Goal: Task Accomplishment & Management: Complete application form

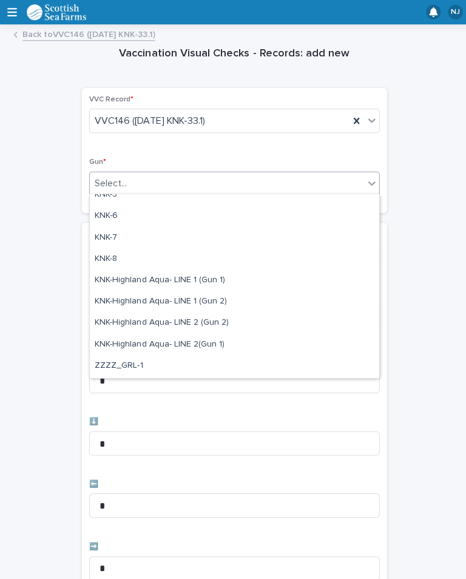
scroll to position [309, 0]
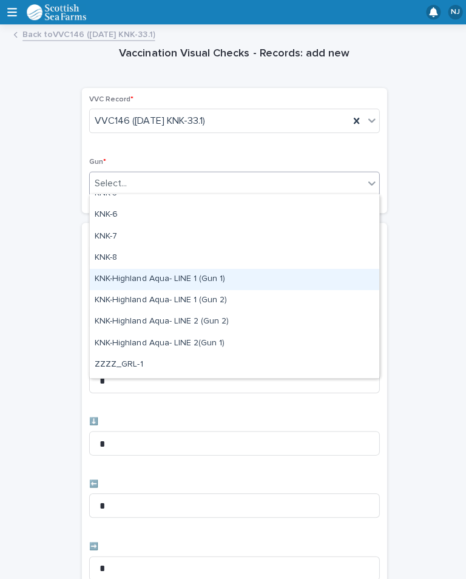
click at [244, 274] on div "KNK-Highland Aqua- LINE 1 (Gun 1)" at bounding box center [233, 277] width 288 height 21
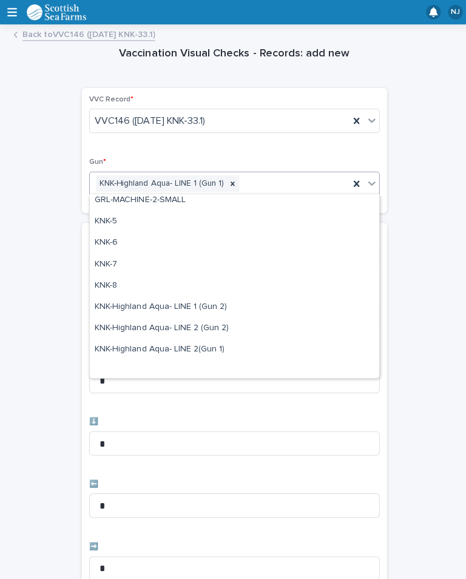
scroll to position [288, 0]
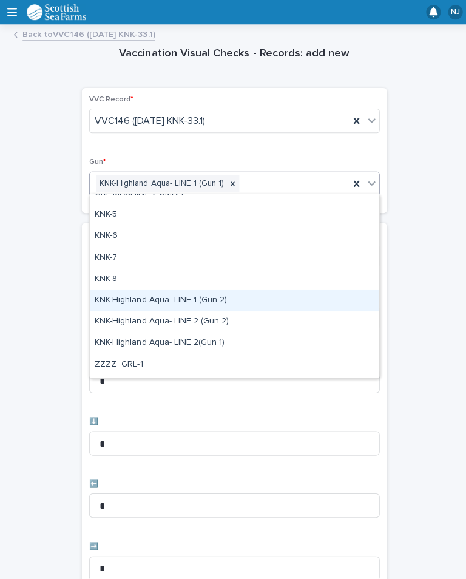
click at [254, 301] on div "KNK-Highland Aqua- LINE 1 (Gun 2)" at bounding box center [233, 298] width 288 height 21
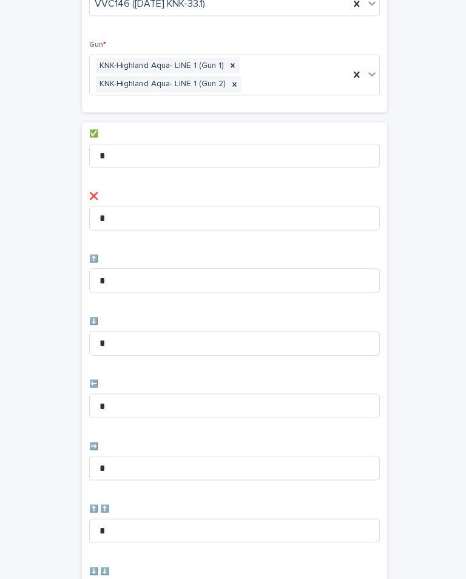
scroll to position [118, 0]
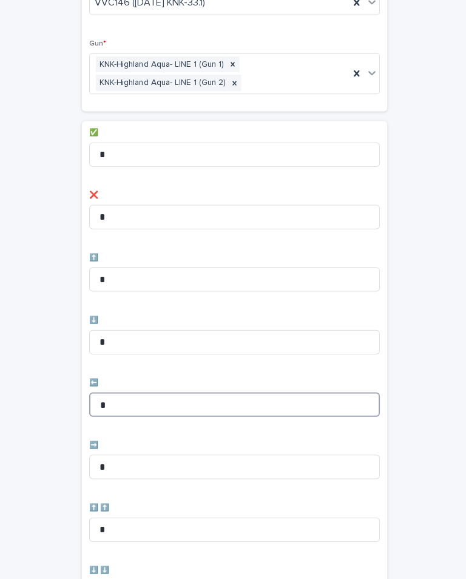
click at [184, 397] on input "*" at bounding box center [233, 402] width 289 height 24
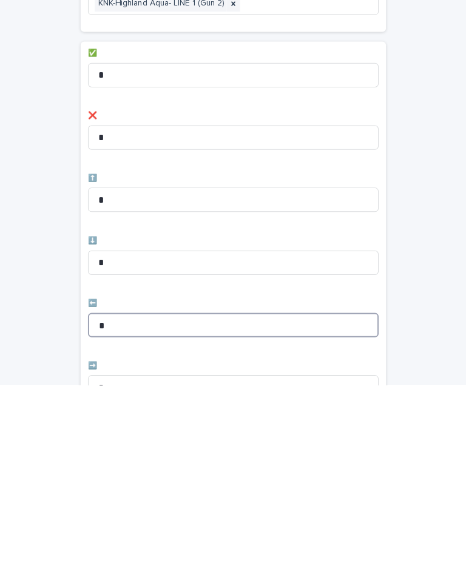
scroll to position [0, 0]
type input "*"
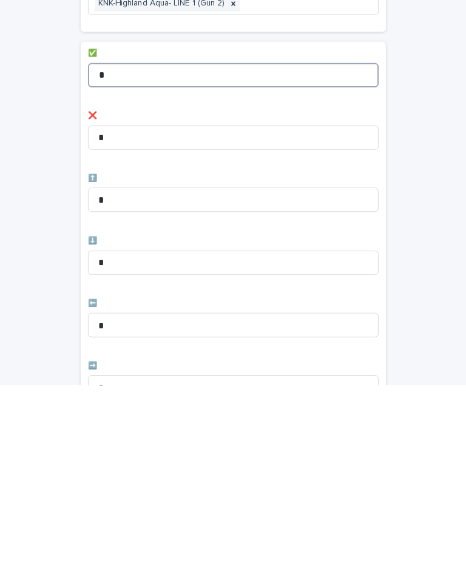
click at [204, 259] on input "*" at bounding box center [233, 271] width 289 height 24
type input "*"
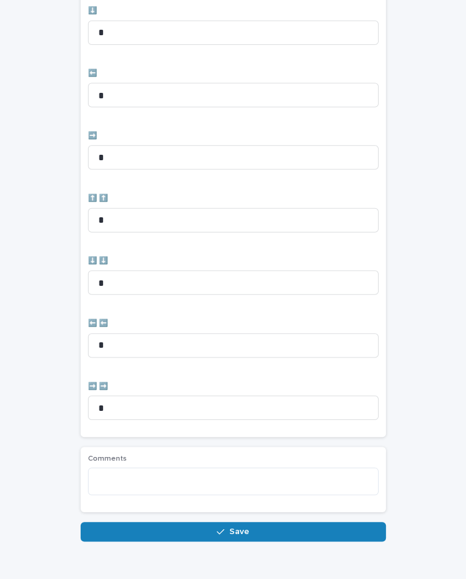
scroll to position [421, 0]
type input "**"
click at [260, 525] on button "Save" at bounding box center [232, 532] width 303 height 19
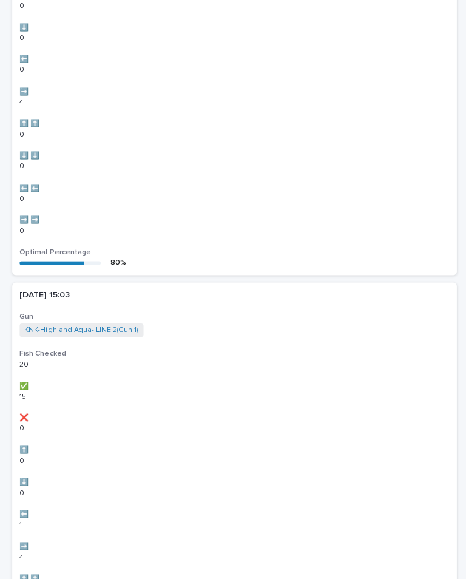
scroll to position [0, 0]
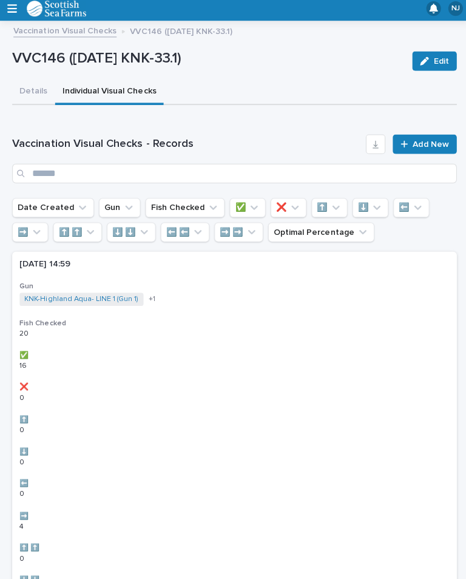
click at [430, 137] on link "Add New" at bounding box center [422, 146] width 64 height 19
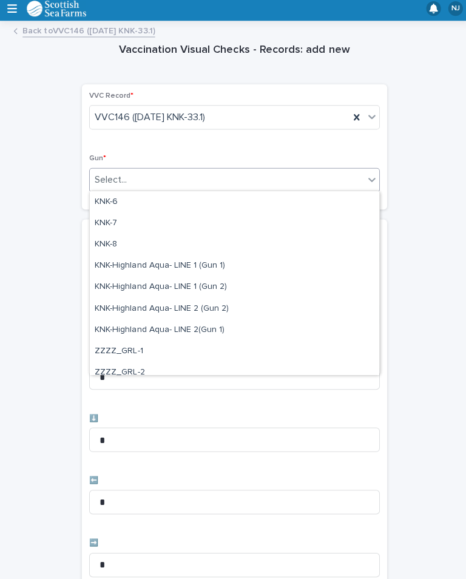
scroll to position [319, 0]
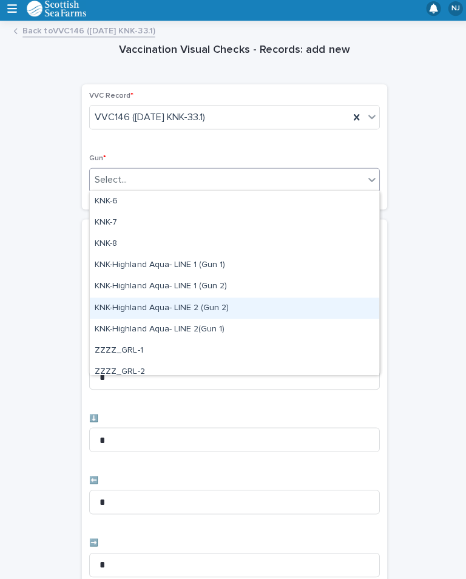
click at [222, 306] on div "KNK-Highland Aqua- LINE 2 (Gun 2)" at bounding box center [233, 309] width 288 height 21
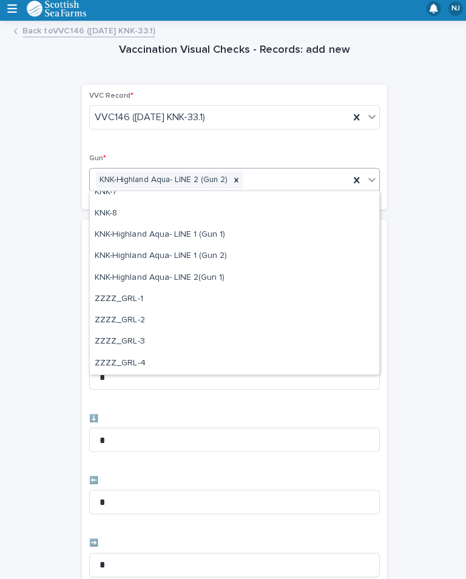
scroll to position [349, 0]
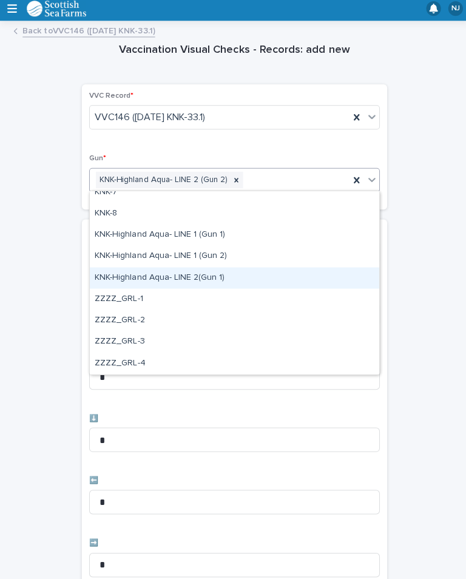
click at [175, 275] on div "KNK-Highland Aqua- LINE 2(Gun 1)" at bounding box center [233, 279] width 288 height 21
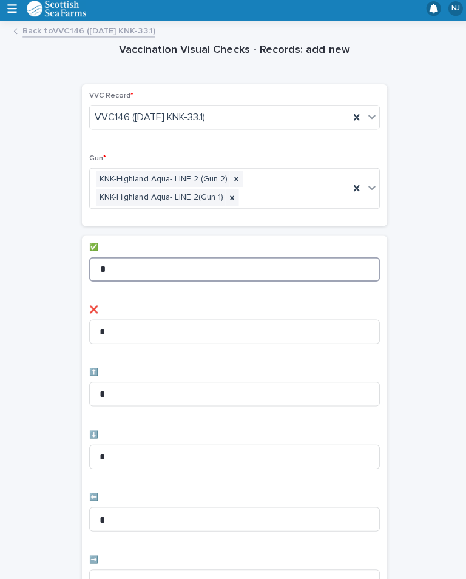
click at [183, 260] on input "*" at bounding box center [233, 271] width 289 height 24
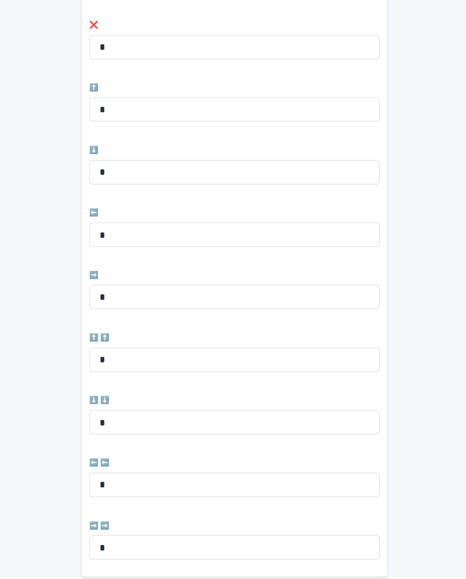
scroll to position [283, 0]
type input "**"
click at [174, 226] on input "*" at bounding box center [233, 237] width 289 height 24
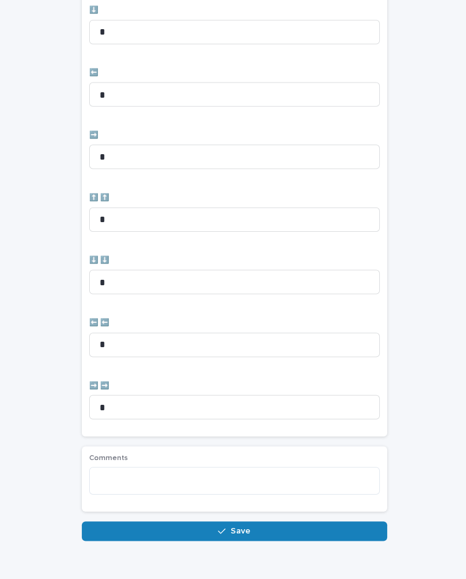
scroll to position [421, 0]
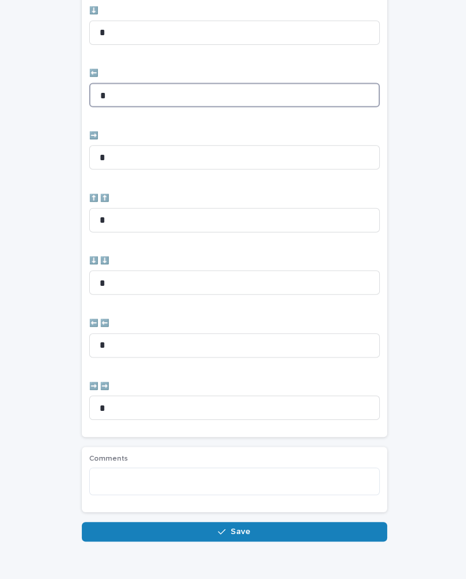
type input "*"
click at [242, 528] on span "Save" at bounding box center [239, 532] width 20 height 8
